Goal: Information Seeking & Learning: Learn about a topic

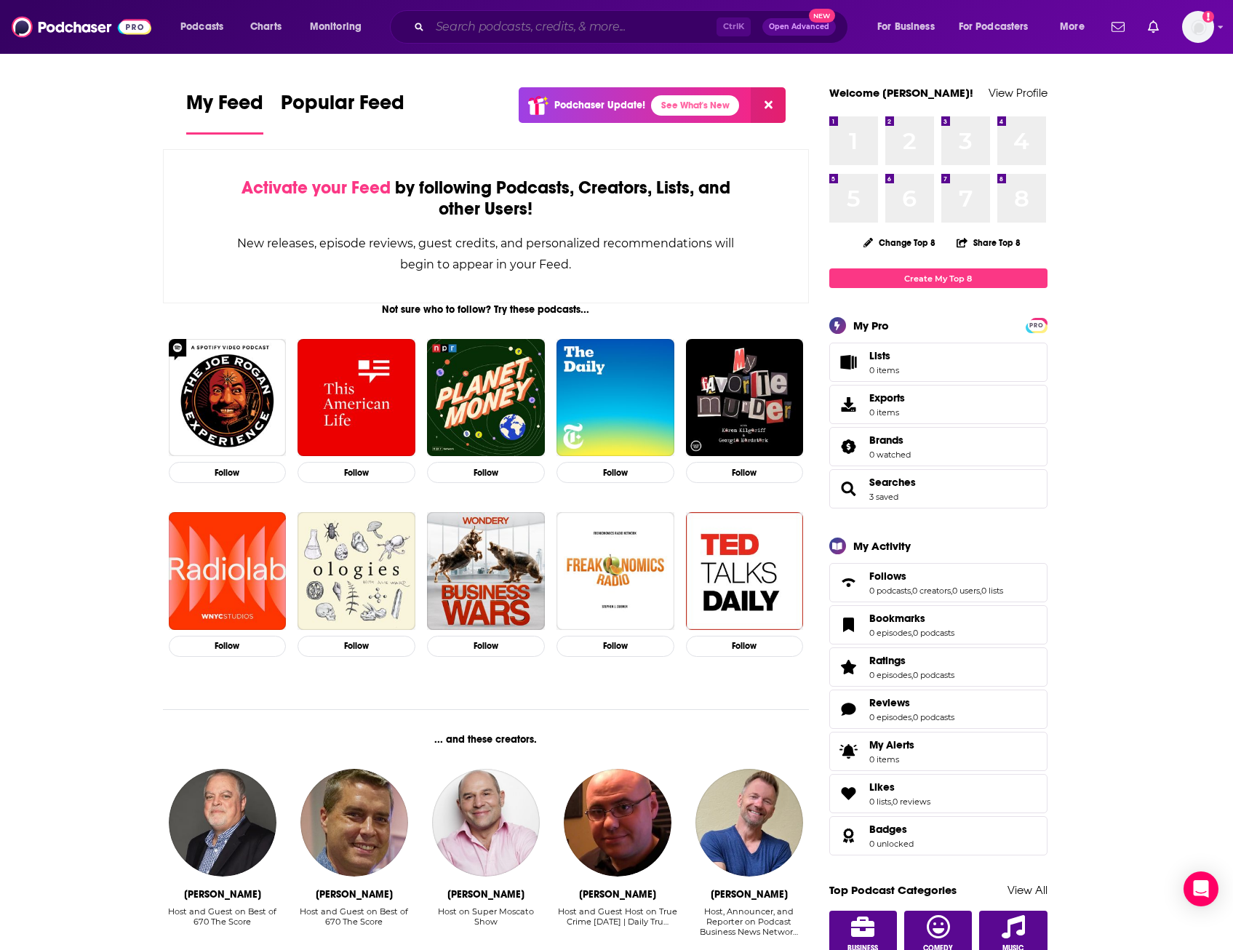
click at [522, 28] on input "Search podcasts, credits, & more..." at bounding box center [573, 26] width 287 height 23
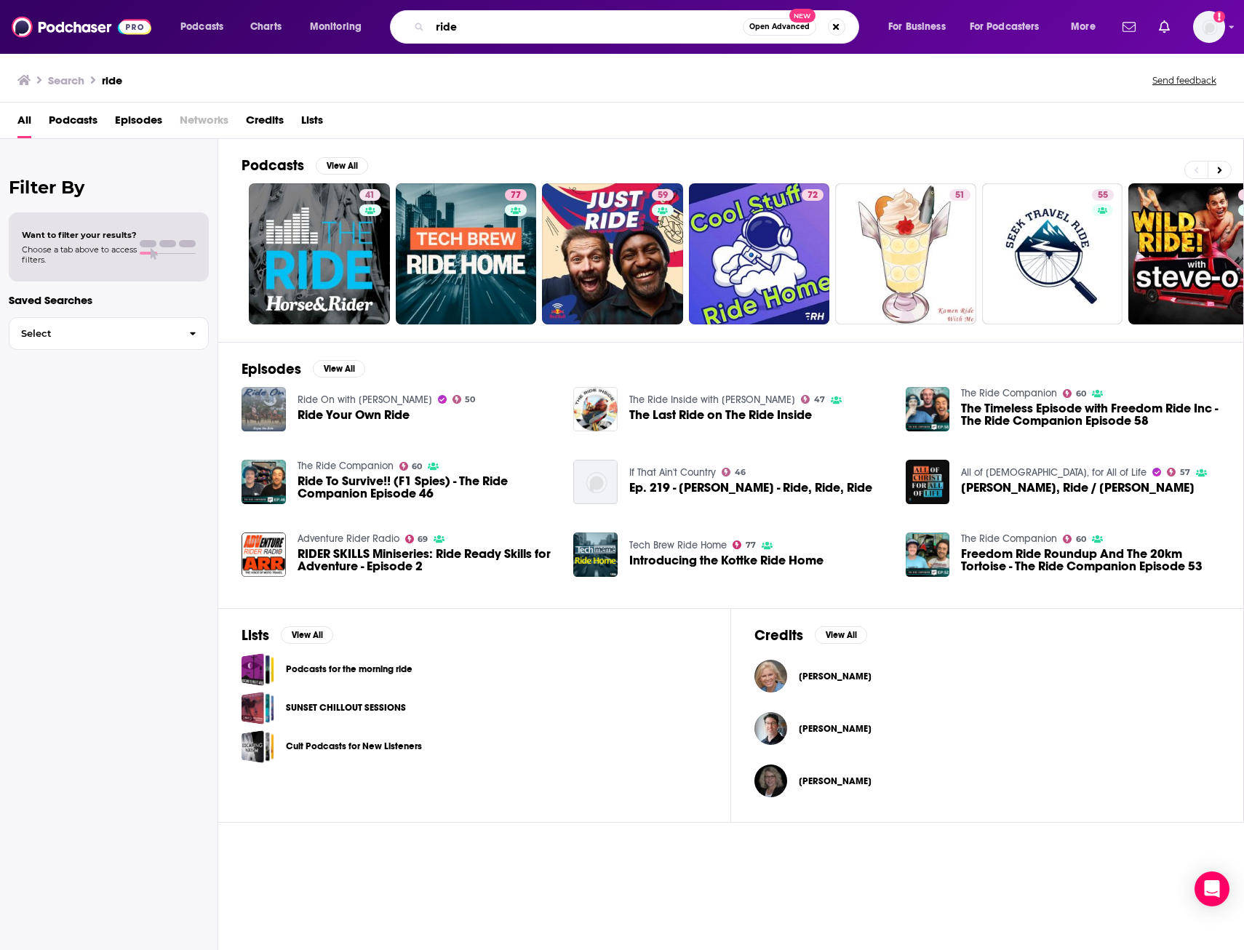
click at [500, 23] on input "ride" at bounding box center [586, 26] width 313 height 23
type input "ride with [PERSON_NAME]"
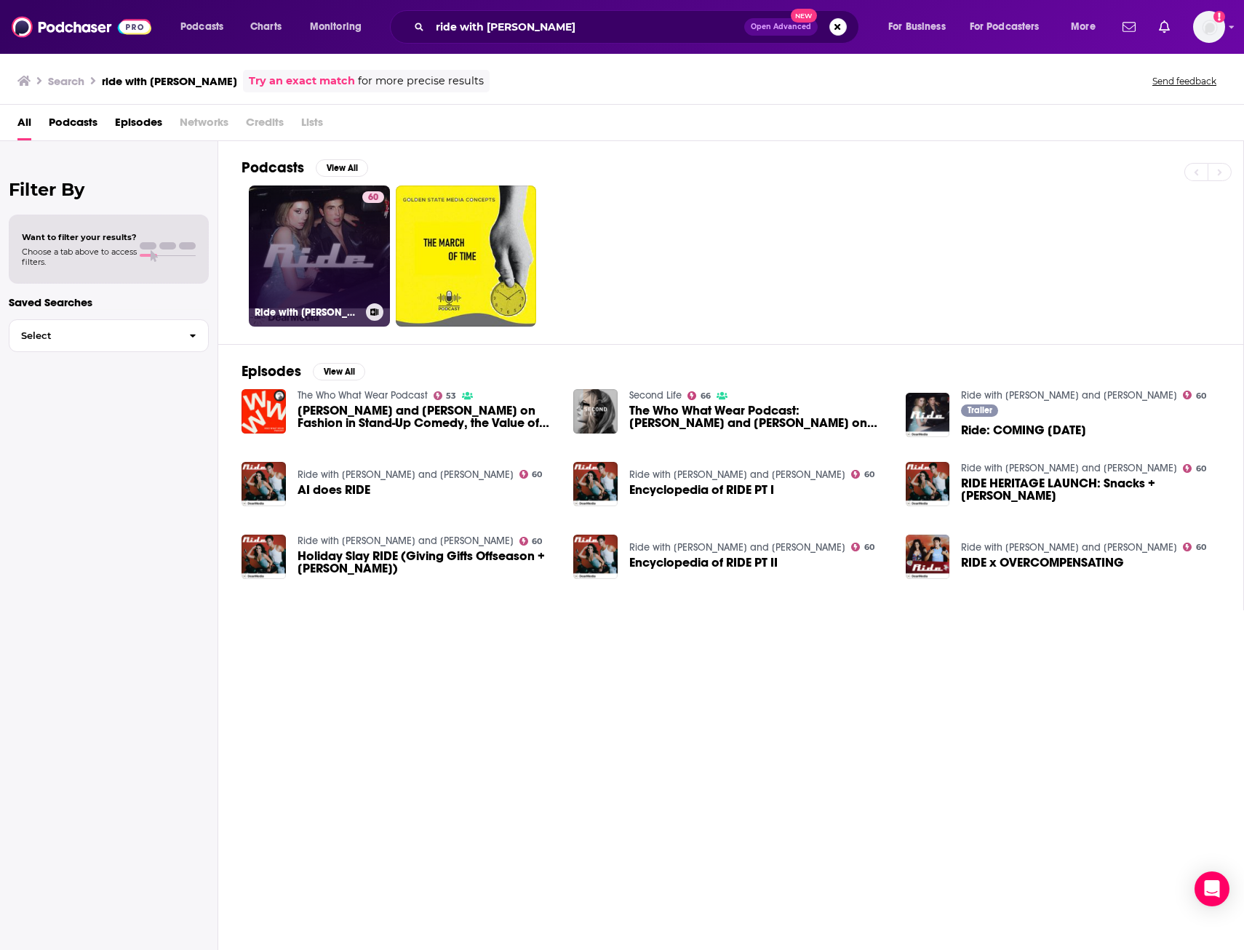
click at [316, 242] on link "60 Ride with [PERSON_NAME] and [PERSON_NAME]" at bounding box center [319, 255] width 141 height 141
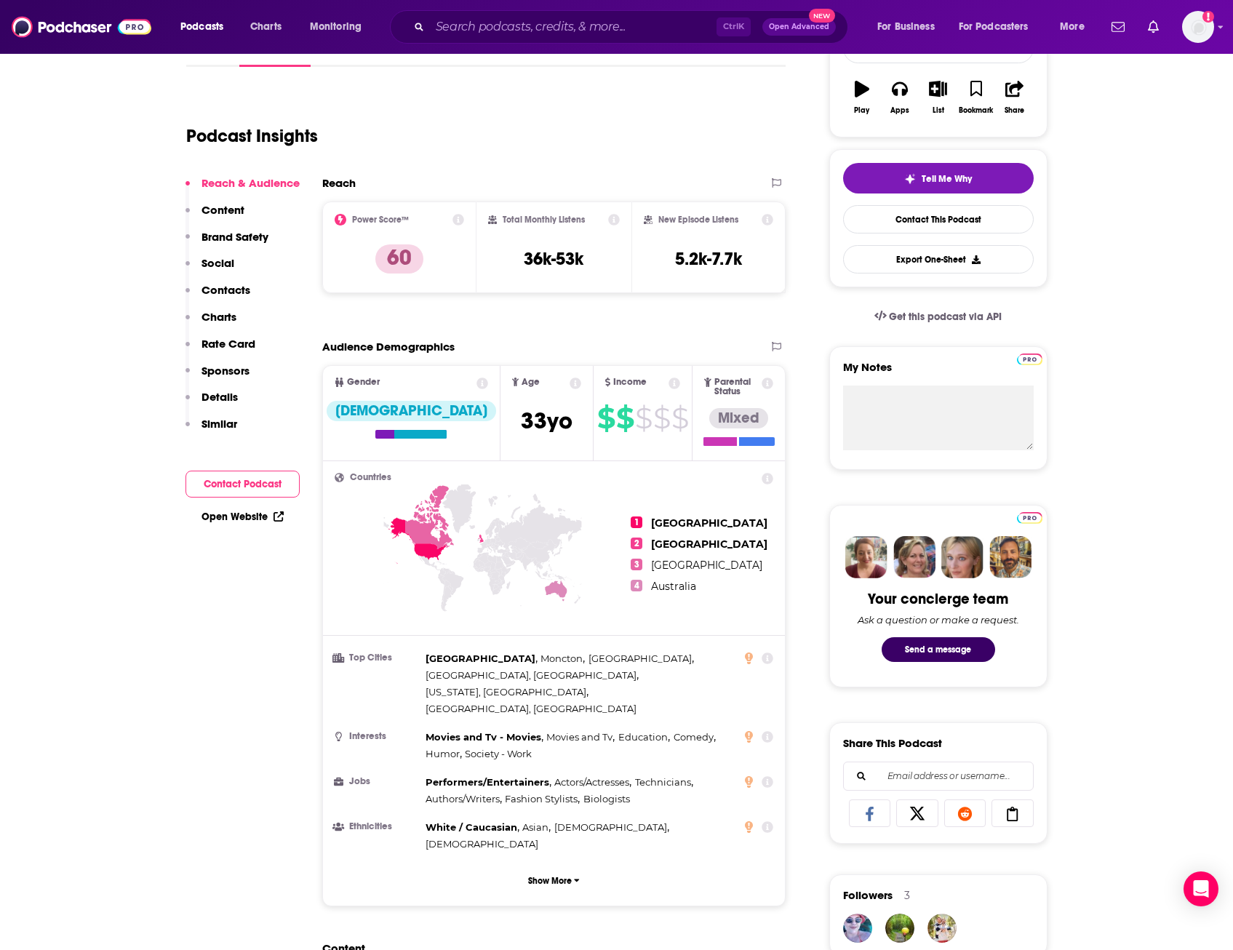
scroll to position [218, 0]
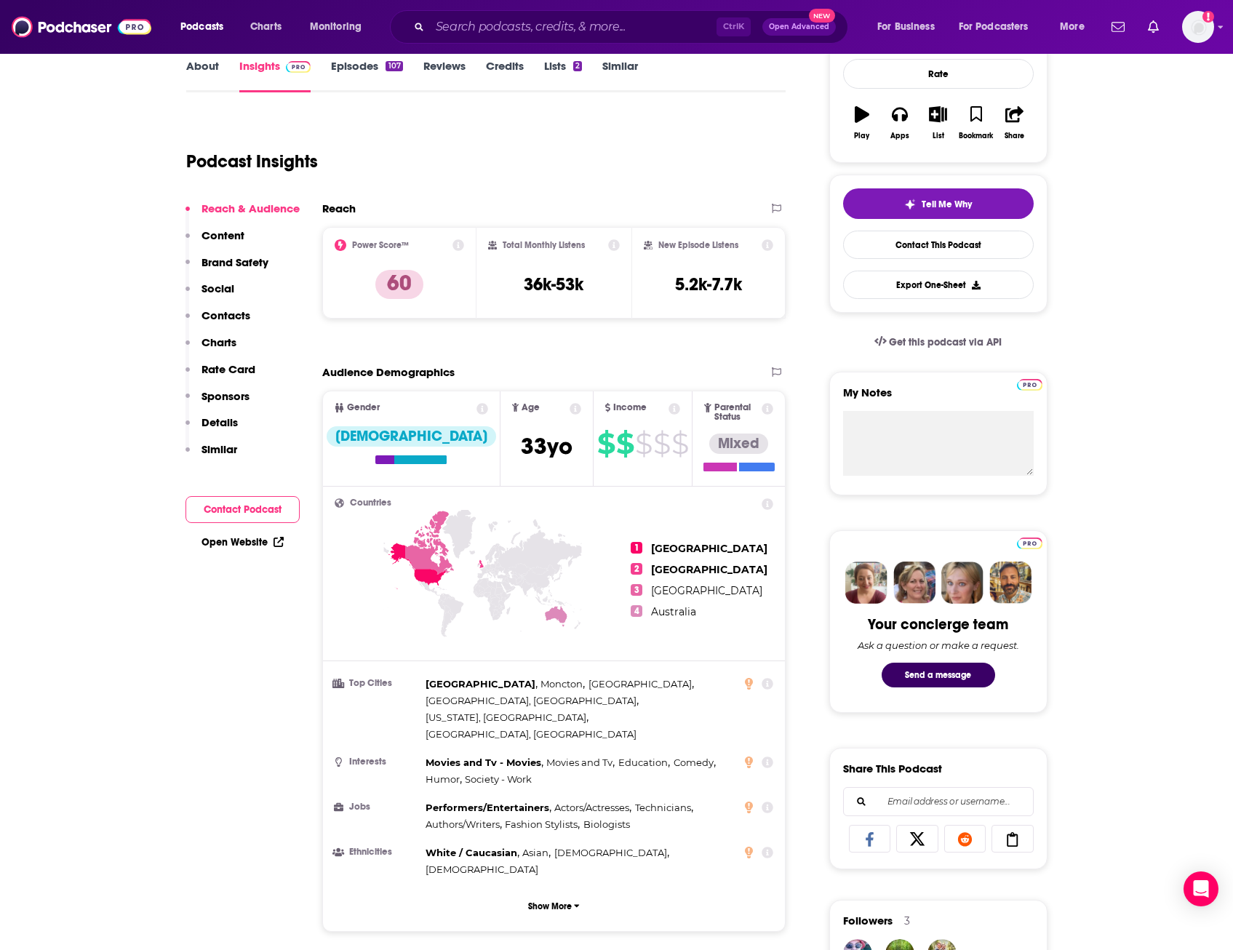
click at [766, 247] on icon at bounding box center [768, 245] width 12 height 12
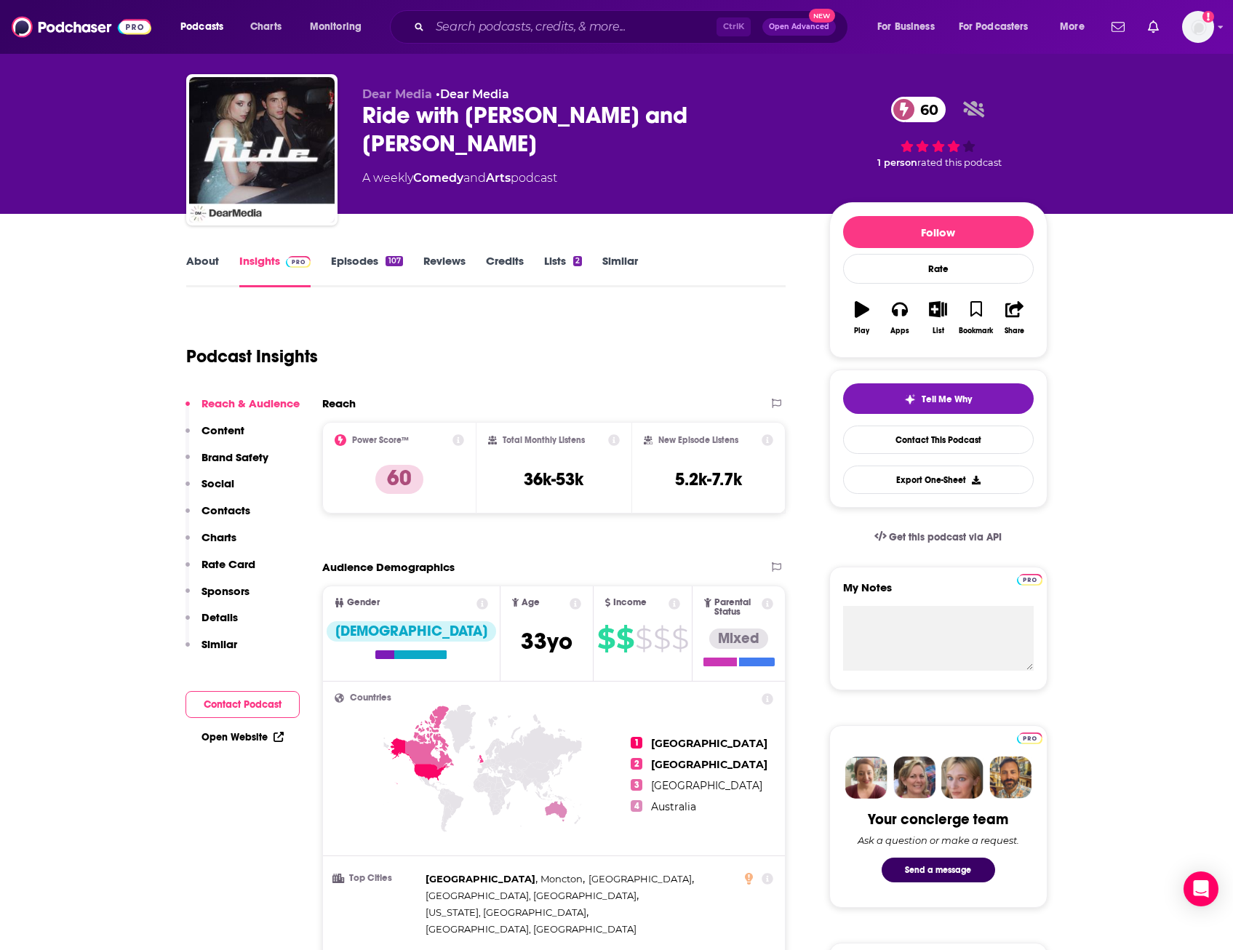
scroll to position [0, 0]
